Goal: Transaction & Acquisition: Purchase product/service

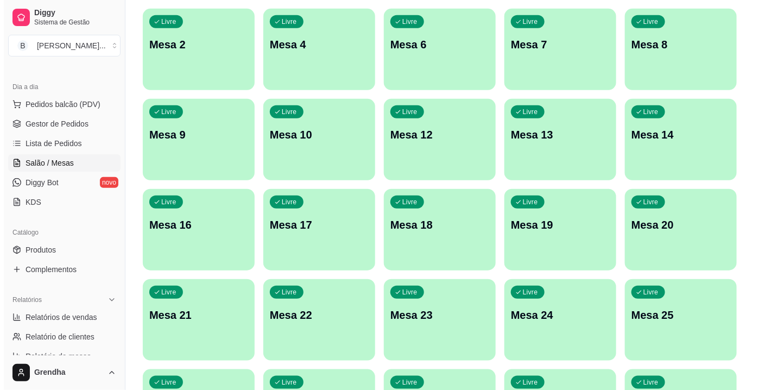
scroll to position [194, 0]
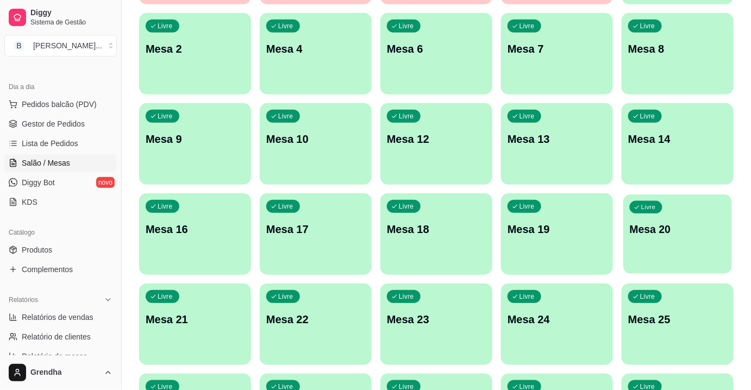
click at [626, 226] on div "Livre Mesa 20" at bounding box center [677, 227] width 109 height 66
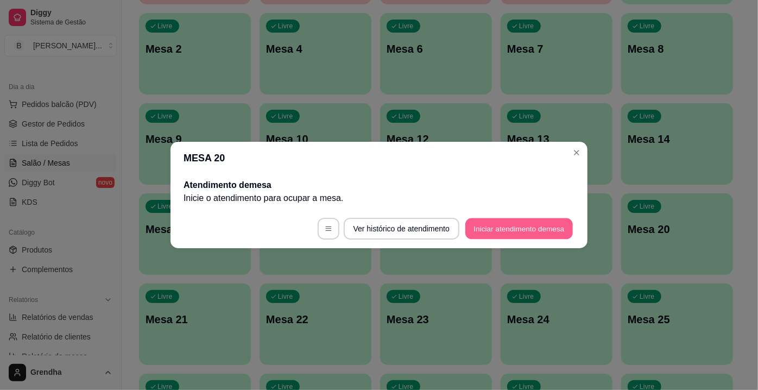
click at [479, 238] on button "Iniciar atendimento de mesa" at bounding box center [519, 228] width 108 height 21
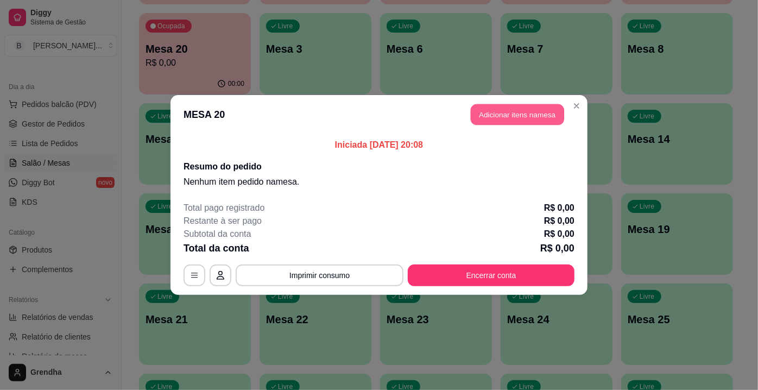
click at [479, 119] on button "Adicionar itens na mesa" at bounding box center [517, 114] width 93 height 21
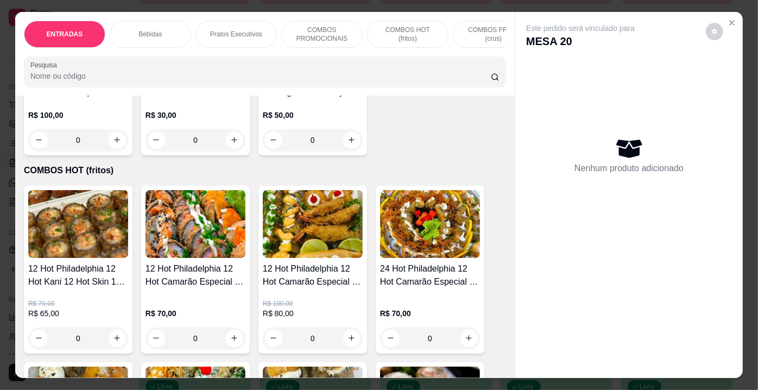
scroll to position [2840, 0]
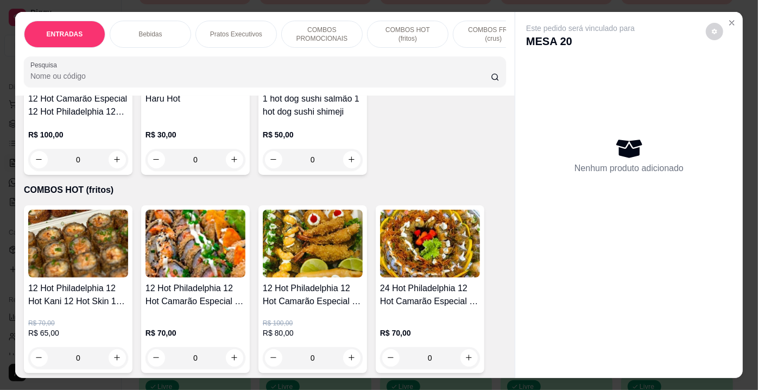
click at [461, 347] on div "0" at bounding box center [430, 358] width 100 height 22
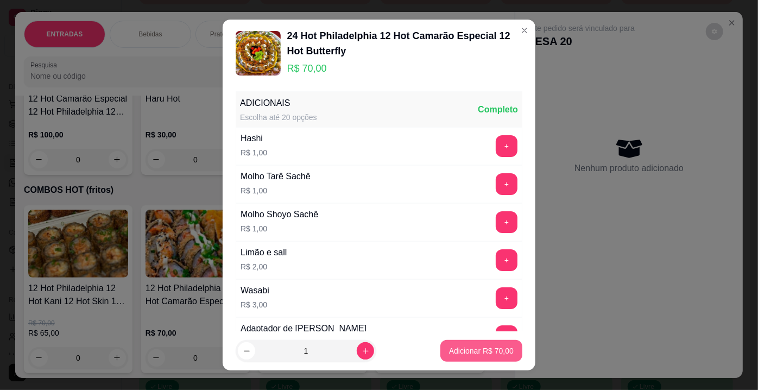
click at [461, 355] on p "Adicionar R$ 70,00" at bounding box center [481, 350] width 65 height 11
type input "1"
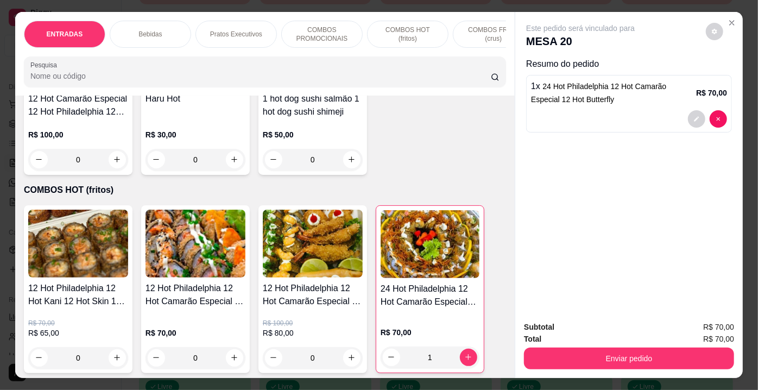
click at [468, 76] on input "Pesquisa" at bounding box center [260, 76] width 461 height 11
click at [114, 354] on icon "increase-product-quantity" at bounding box center [118, 358] width 8 height 8
type input "1"
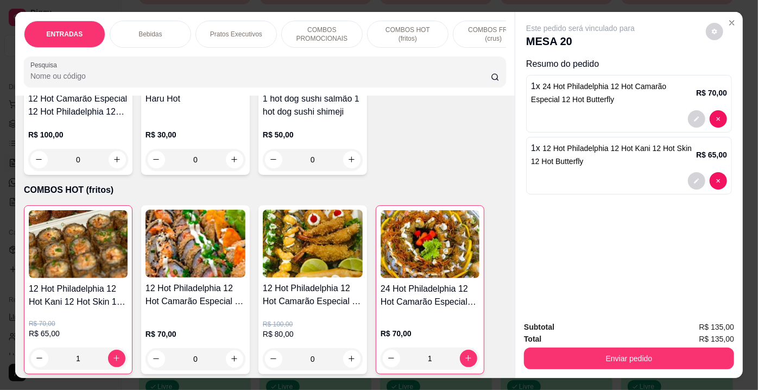
click at [138, 77] on input "Pesquisa" at bounding box center [260, 76] width 461 height 11
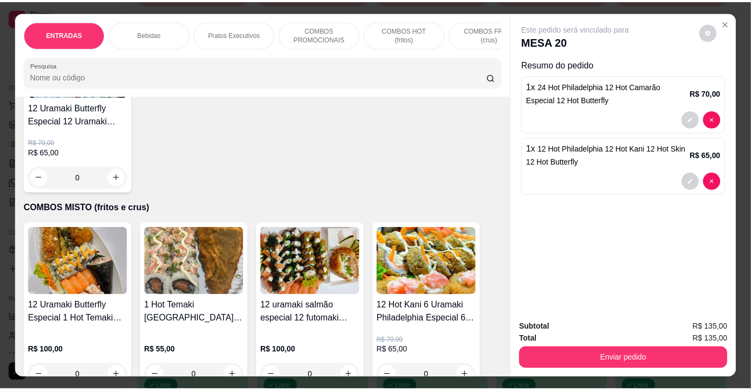
scroll to position [3810, 0]
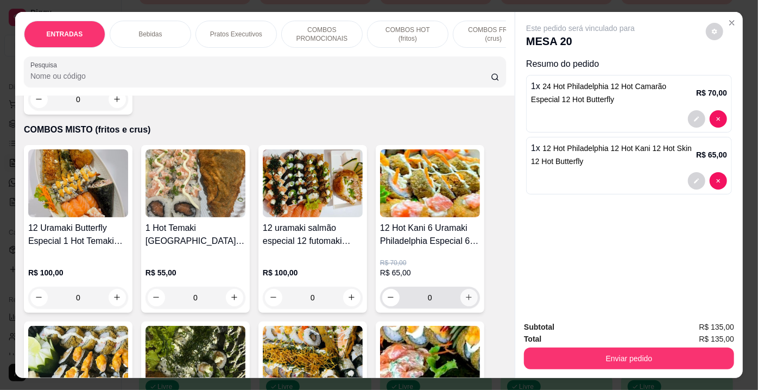
click at [465, 293] on icon "increase-product-quantity" at bounding box center [469, 297] width 8 height 8
type input "1"
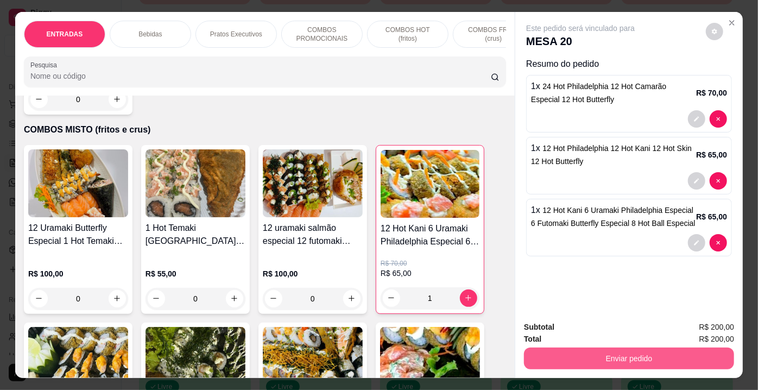
click at [592, 354] on button "Enviar pedido" at bounding box center [629, 359] width 210 height 22
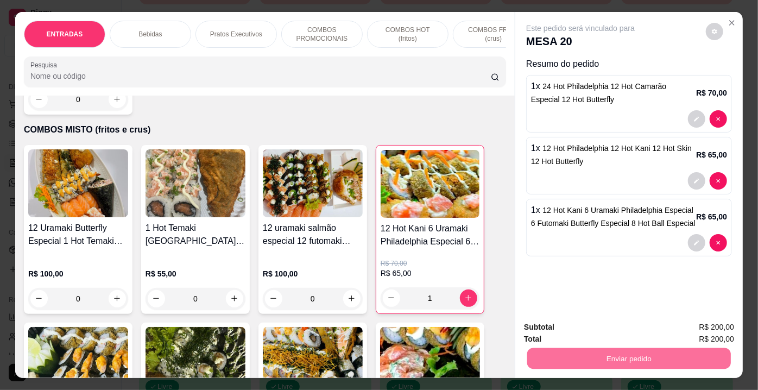
click at [635, 329] on button "Não registrar e enviar pedido" at bounding box center [594, 329] width 110 height 20
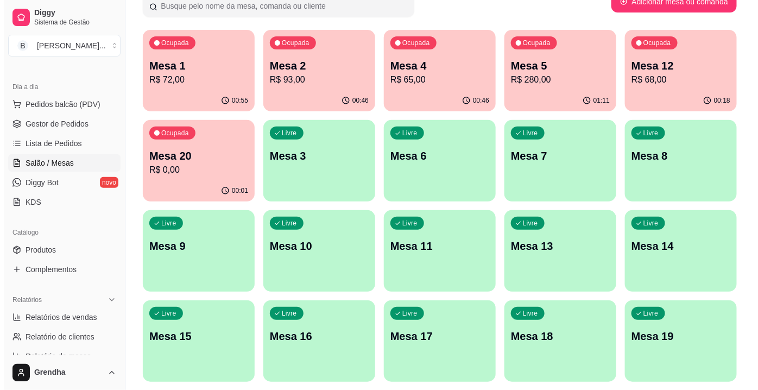
scroll to position [0, 0]
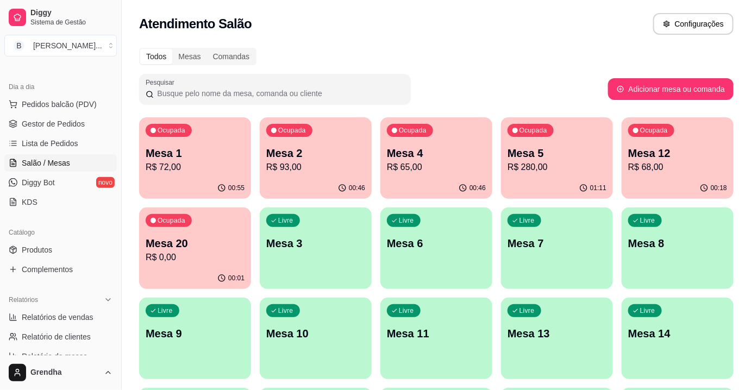
click at [288, 156] on p "Mesa 2" at bounding box center [315, 153] width 99 height 15
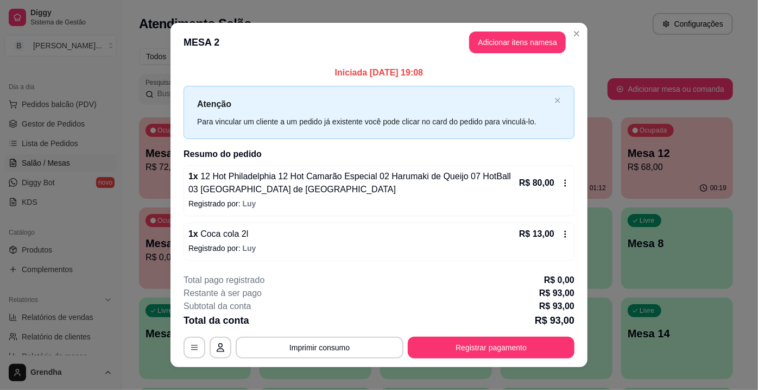
click at [211, 240] on p "1 x Coca cola 2l" at bounding box center [218, 234] width 60 height 13
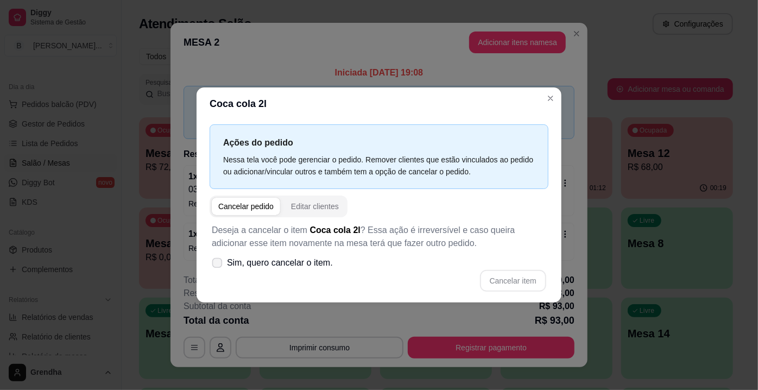
click at [221, 259] on span at bounding box center [217, 263] width 10 height 10
click at [218, 265] on input "Sim, quero cancelar o item." at bounding box center [214, 268] width 7 height 7
checkbox input "true"
click at [526, 287] on button "Cancelar item" at bounding box center [513, 280] width 65 height 21
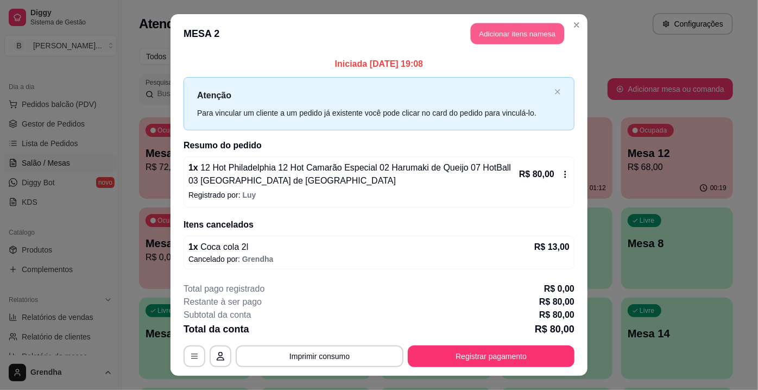
click at [507, 41] on button "Adicionar itens na mesa" at bounding box center [517, 33] width 93 height 21
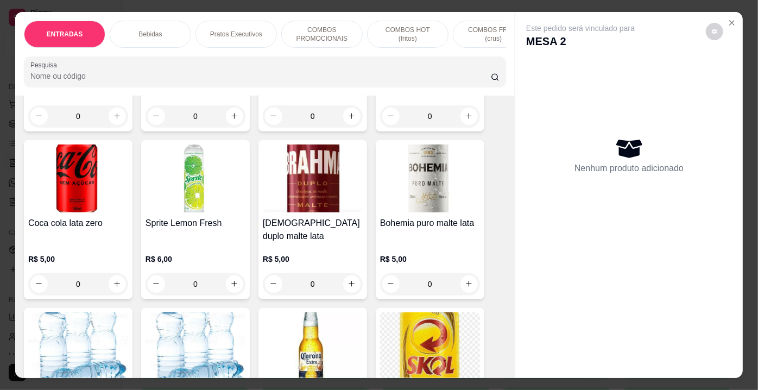
scroll to position [1328, 0]
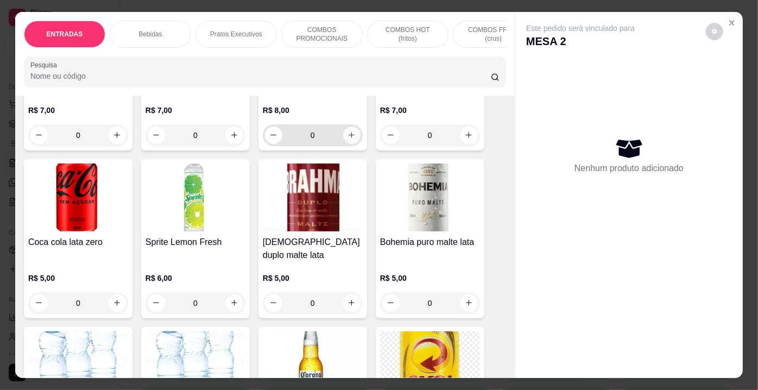
click at [354, 127] on button "increase-product-quantity" at bounding box center [351, 135] width 17 height 17
type input "1"
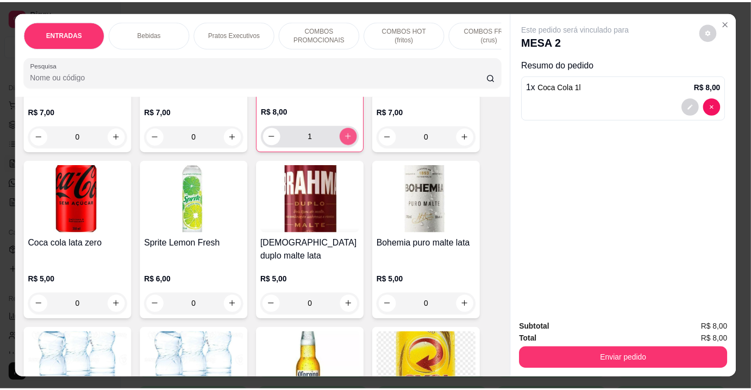
scroll to position [1329, 0]
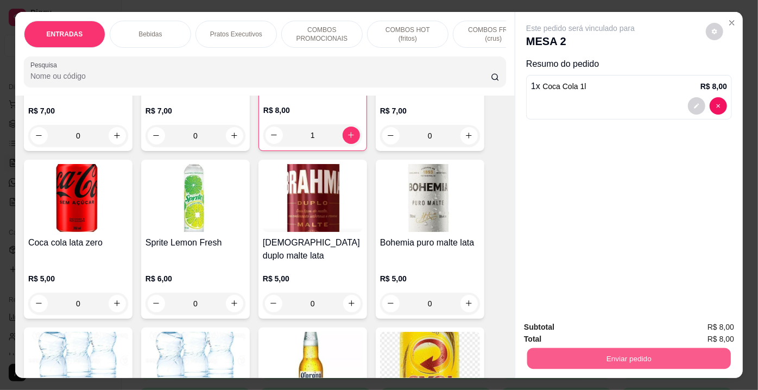
click at [622, 348] on button "Enviar pedido" at bounding box center [629, 358] width 204 height 21
click at [615, 329] on button "Não registrar e enviar pedido" at bounding box center [592, 328] width 118 height 22
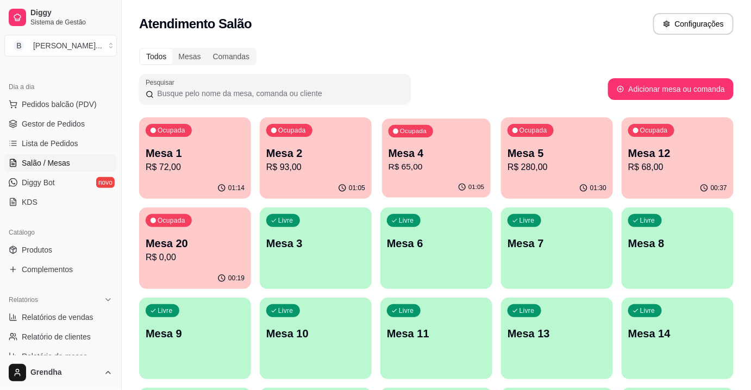
click at [421, 150] on p "Mesa 4" at bounding box center [436, 153] width 96 height 15
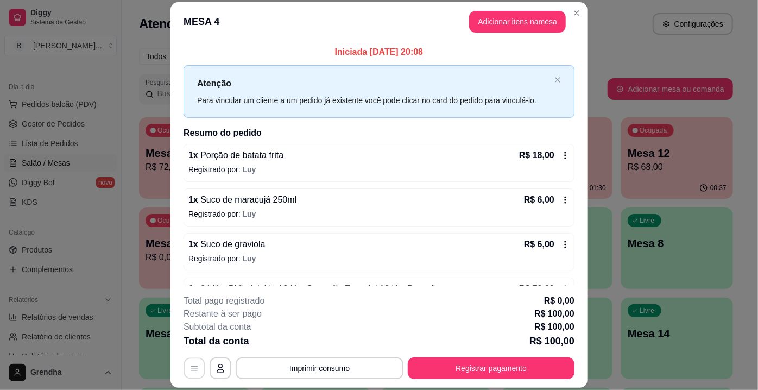
click at [185, 368] on button "button" at bounding box center [194, 368] width 21 height 21
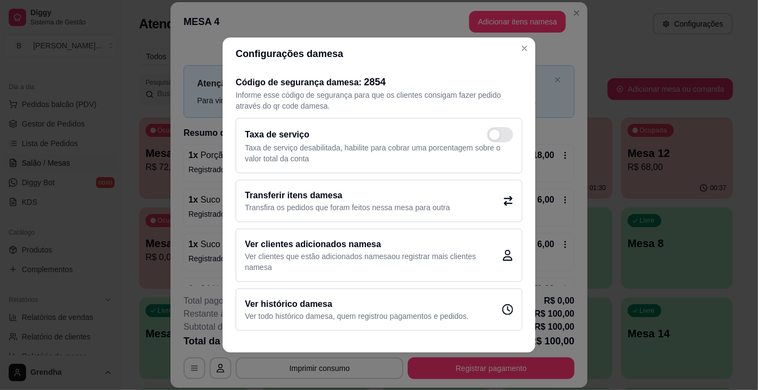
click at [301, 299] on h2 "Ver histórico da mesa" at bounding box center [357, 304] width 224 height 13
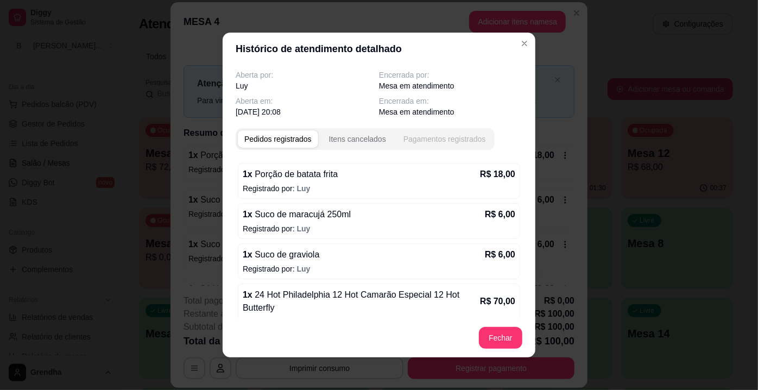
click at [422, 138] on div "Pagamentos registrados" at bounding box center [445, 139] width 83 height 11
